Goal: Find specific page/section: Find specific page/section

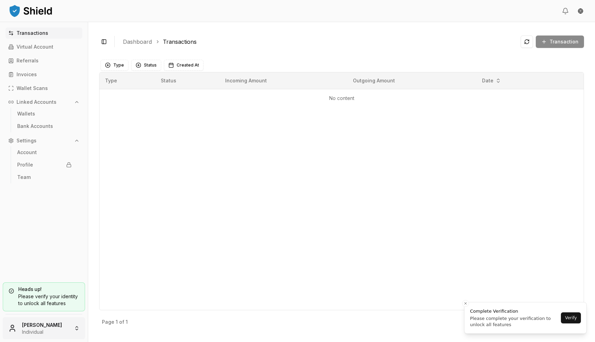
click at [51, 325] on html "Transactions Virtual Account Referrals Invoices Wallet Scans Linked Accounts Wa…" at bounding box center [297, 171] width 595 height 342
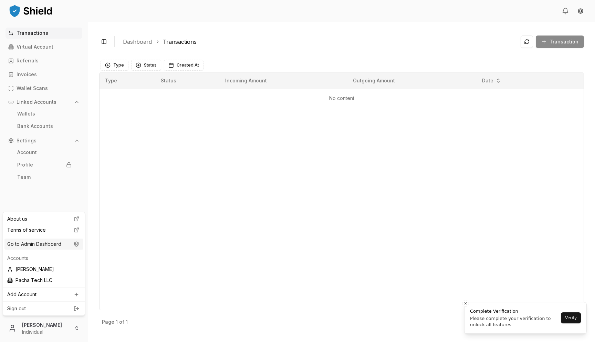
click at [56, 242] on div "Go to Admin Dashboard" at bounding box center [43, 243] width 79 height 11
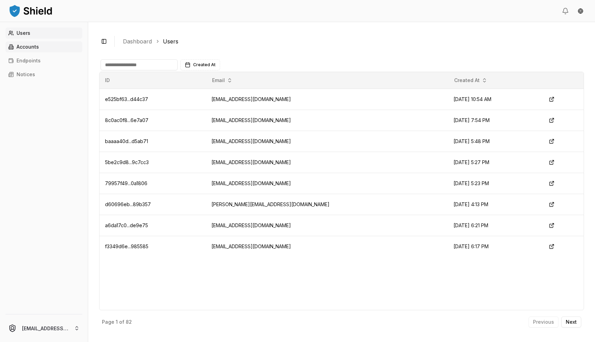
click at [36, 48] on p "Accounts" at bounding box center [28, 46] width 22 height 5
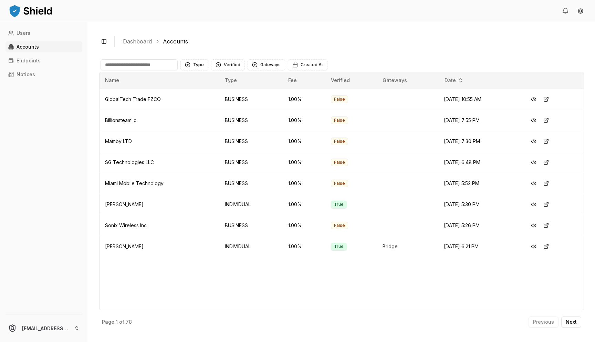
click at [130, 65] on input at bounding box center [139, 64] width 77 height 11
paste input "********"
type input "********"
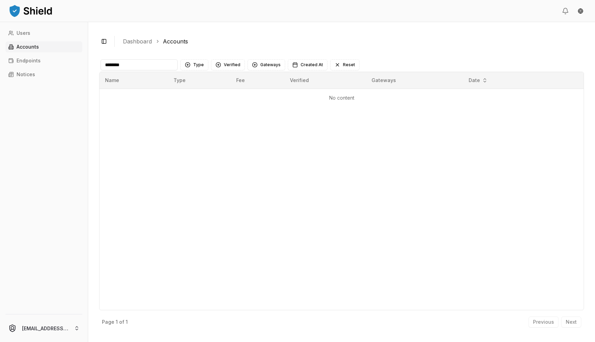
click at [143, 68] on input "********" at bounding box center [139, 64] width 77 height 11
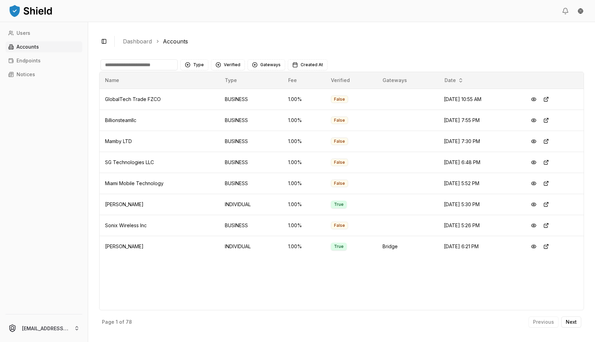
click at [138, 67] on input at bounding box center [139, 64] width 77 height 11
click at [577, 321] on button "Next" at bounding box center [572, 321] width 20 height 11
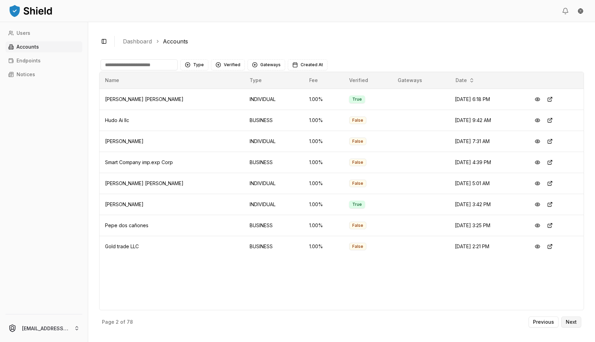
click at [577, 321] on button "Next" at bounding box center [572, 321] width 20 height 11
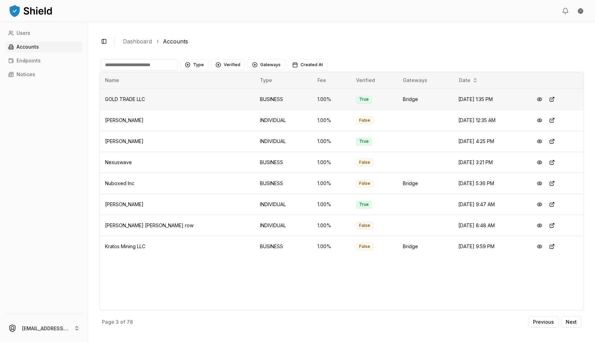
click at [398, 104] on td "Bridge" at bounding box center [425, 99] width 55 height 21
click at [550, 100] on button at bounding box center [552, 99] width 12 height 12
click at [538, 101] on button at bounding box center [540, 99] width 12 height 12
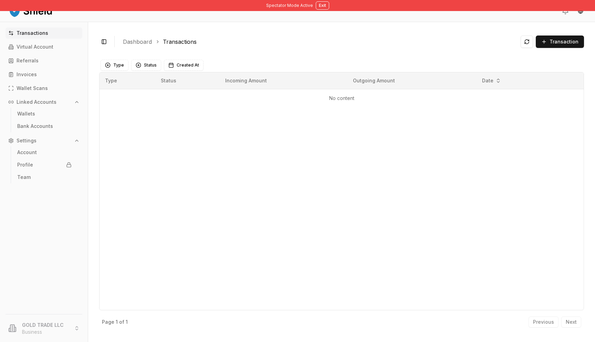
click at [363, 111] on div "Type Status Incoming Amount Outgoing Amount Date No content" at bounding box center [341, 191] width 485 height 238
click at [60, 119] on ul "Wallets" at bounding box center [44, 113] width 67 height 12
click at [53, 123] on link "Bank Accounts" at bounding box center [44, 126] width 60 height 11
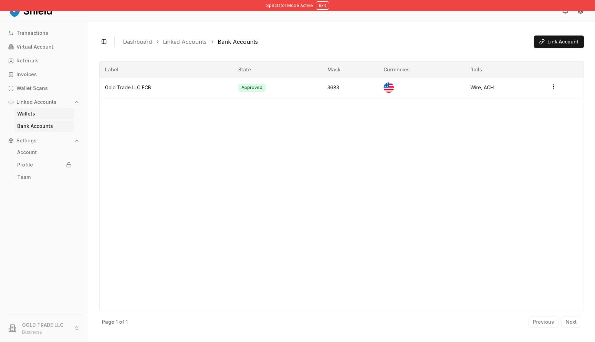
click at [44, 114] on link "Wallets" at bounding box center [44, 113] width 60 height 11
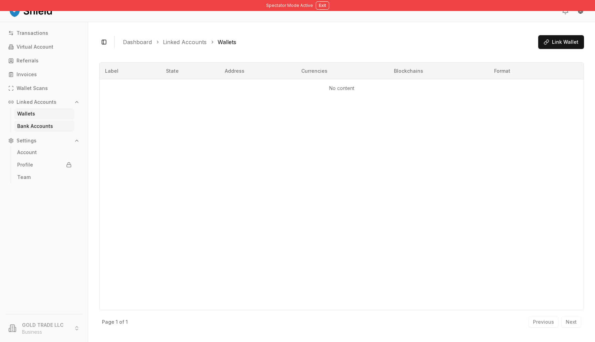
click at [47, 124] on p "Bank Accounts" at bounding box center [35, 126] width 36 height 5
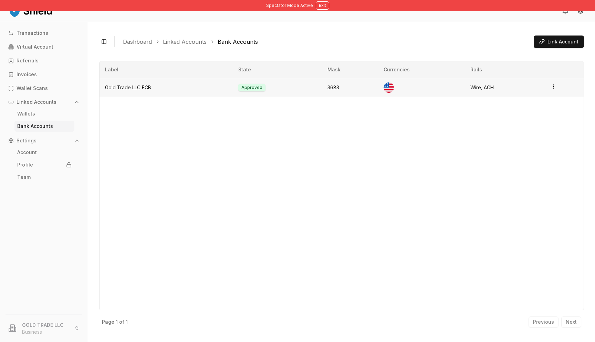
click at [490, 84] on td "Wire, ACH" at bounding box center [505, 87] width 80 height 19
click at [130, 89] on td "Gold Trade LLC FCB" at bounding box center [166, 87] width 133 height 19
click at [218, 89] on td "Gold Trade LLC FCB" at bounding box center [166, 87] width 133 height 19
